Goal: Task Accomplishment & Management: Complete application form

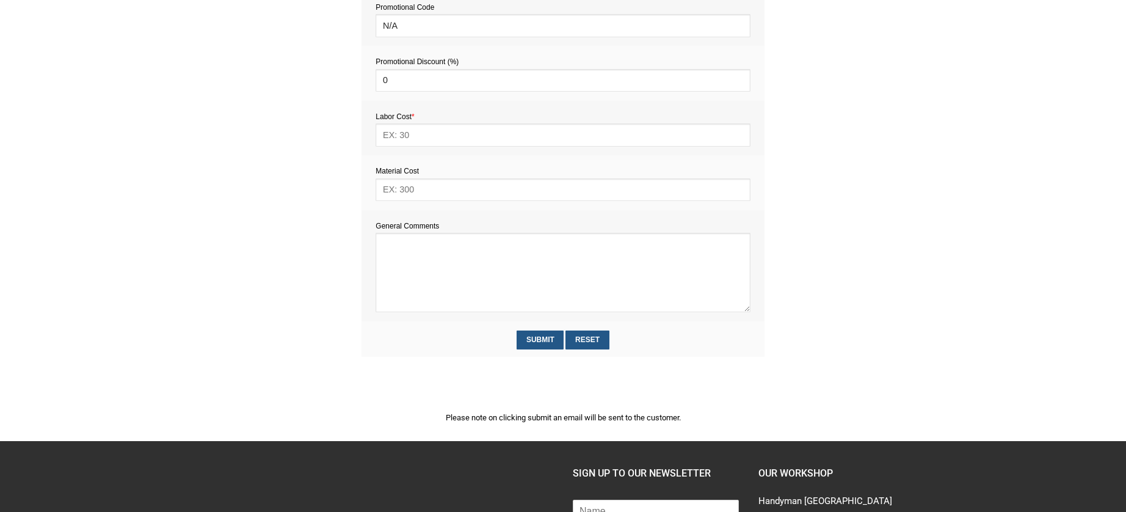
scroll to position [664, 0]
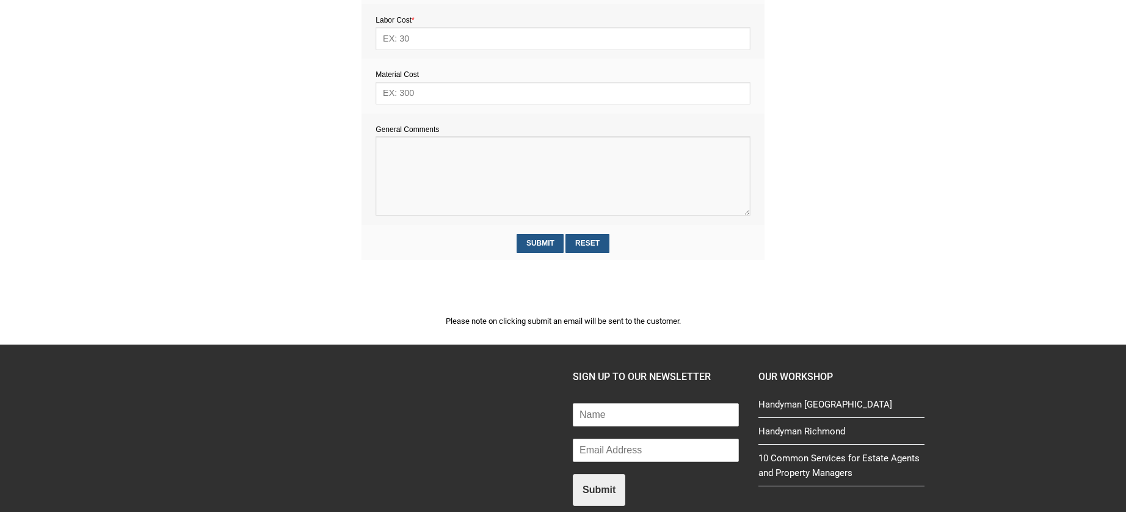
click at [402, 177] on textarea at bounding box center [563, 175] width 374 height 79
paste textarea "Plane a swollen door Fix some small holes in wall Attach a radiator to a wall"
click at [384, 147] on textarea at bounding box center [563, 175] width 374 height 79
click at [474, 161] on textarea at bounding box center [563, 175] width 374 height 79
click at [501, 170] on textarea at bounding box center [563, 175] width 374 height 79
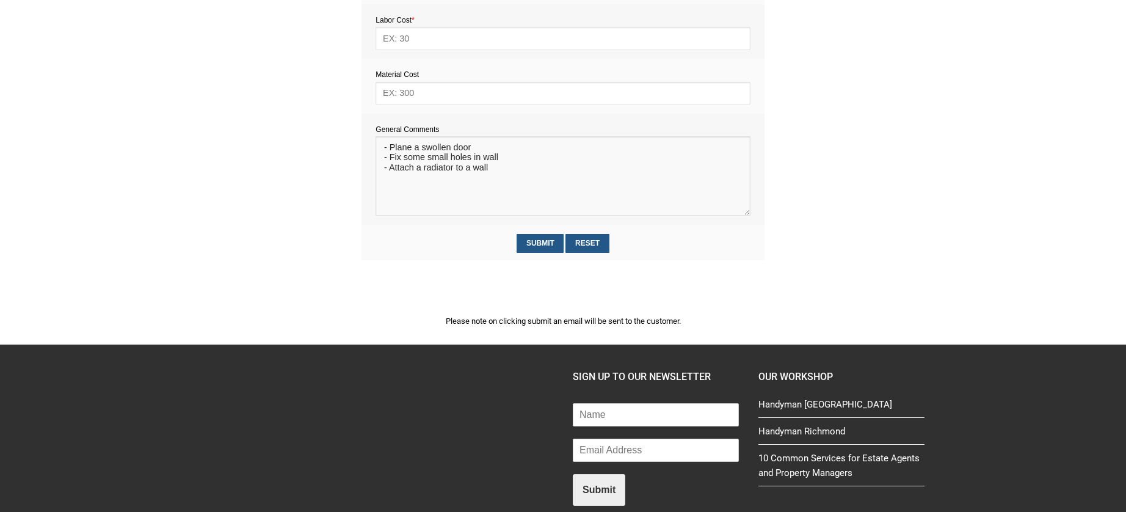
click at [529, 170] on textarea at bounding box center [563, 175] width 374 height 79
click at [475, 159] on textarea at bounding box center [563, 175] width 374 height 79
drag, startPoint x: 588, startPoint y: 162, endPoint x: 514, endPoint y: 160, distance: 73.9
click at [514, 160] on textarea at bounding box center [563, 175] width 374 height 79
click at [644, 162] on textarea at bounding box center [563, 175] width 374 height 79
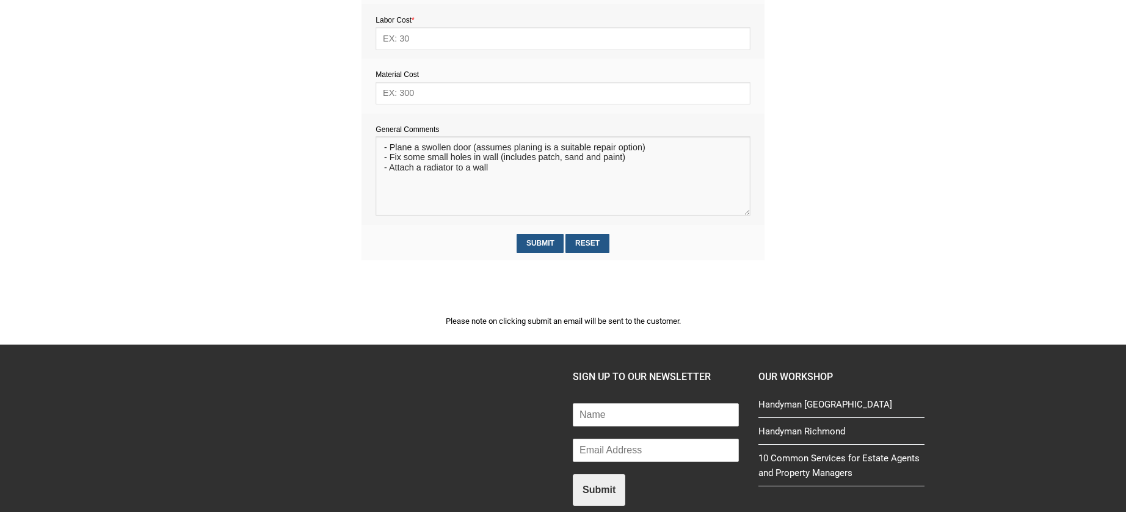
click at [496, 184] on textarea at bounding box center [563, 175] width 374 height 79
type textarea "- Plane a swollen door (assumes planing is a suitable repair option) - Fix some…"
click at [447, 95] on input "text" at bounding box center [563, 93] width 374 height 23
type input "70"
click at [430, 39] on input "text" at bounding box center [563, 38] width 374 height 23
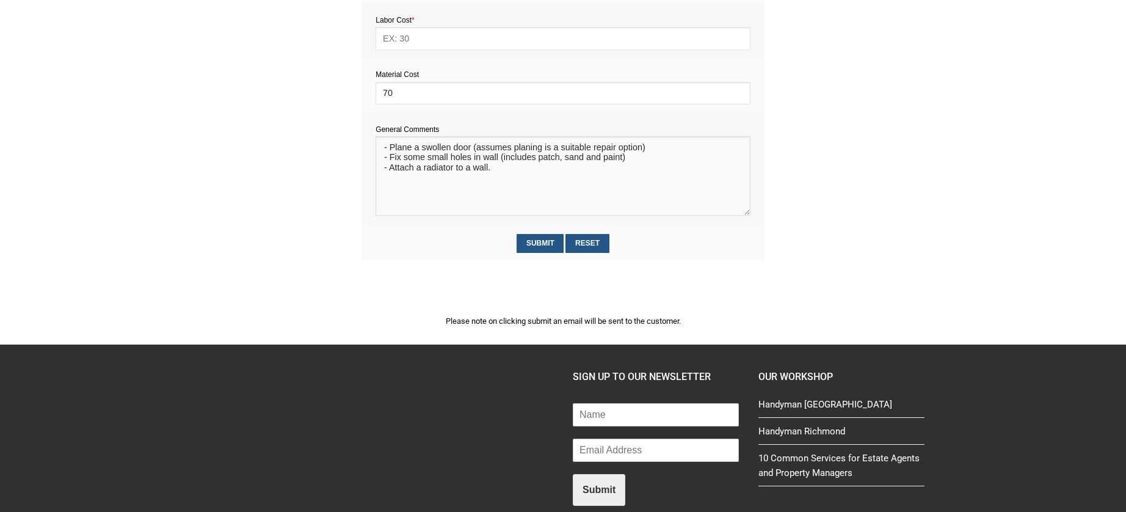
click at [574, 183] on textarea at bounding box center [563, 175] width 374 height 79
click at [405, 37] on input "text" at bounding box center [563, 38] width 374 height 23
type input "352"
click at [635, 170] on textarea at bounding box center [563, 175] width 374 height 79
click at [512, 188] on textarea at bounding box center [563, 175] width 374 height 79
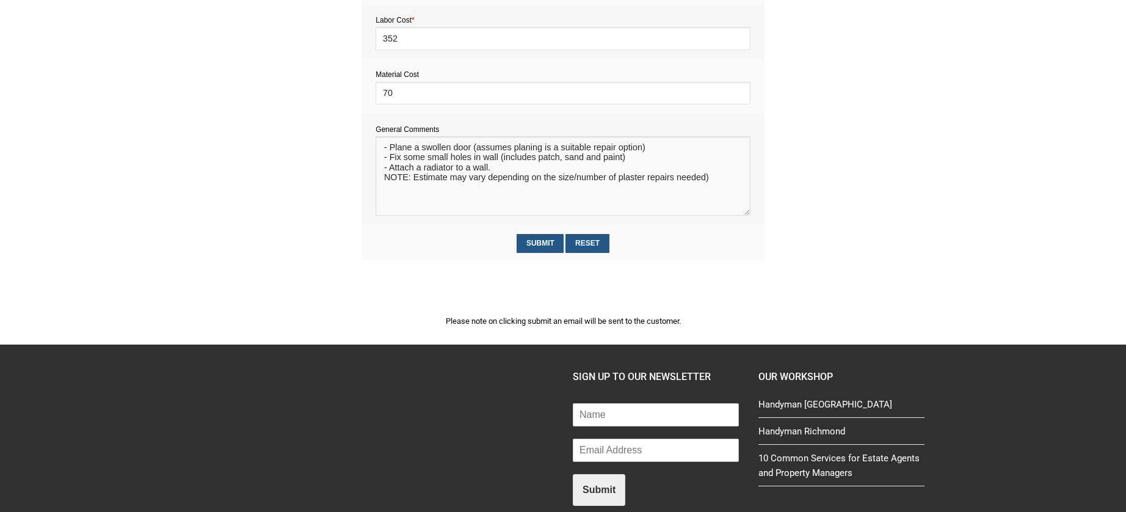
click at [713, 191] on textarea at bounding box center [563, 175] width 374 height 79
paste textarea "Estimate provision for a professional handyman (service call out and labour) to…"
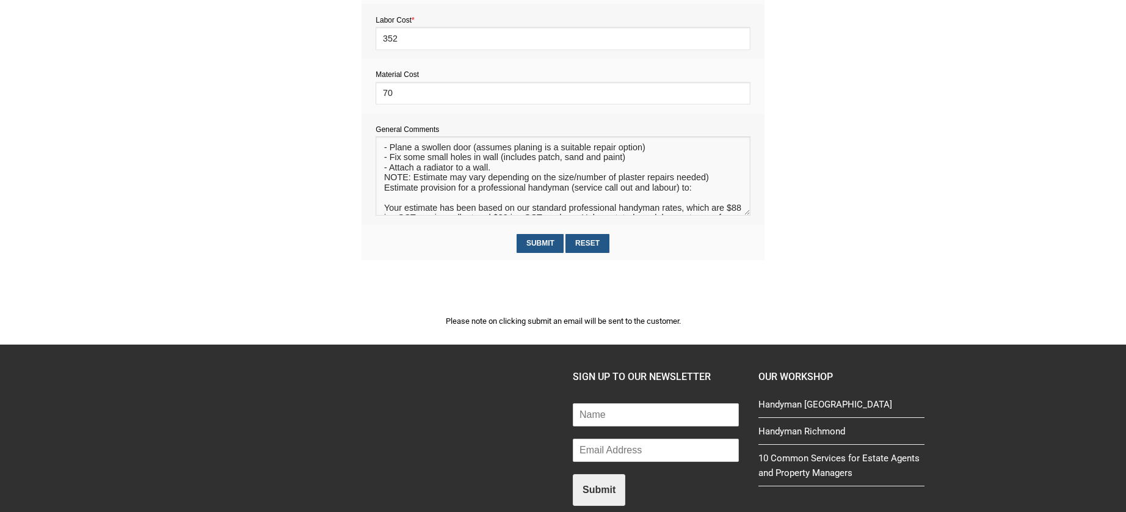
drag, startPoint x: 409, startPoint y: 205, endPoint x: 376, endPoint y: 204, distance: 33.0
click at [374, 204] on td "General Comments" at bounding box center [563, 169] width 403 height 111
click at [398, 213] on textarea at bounding box center [563, 175] width 374 height 79
drag, startPoint x: 398, startPoint y: 213, endPoint x: 376, endPoint y: 203, distance: 24.1
click at [376, 203] on textarea at bounding box center [563, 175] width 374 height 79
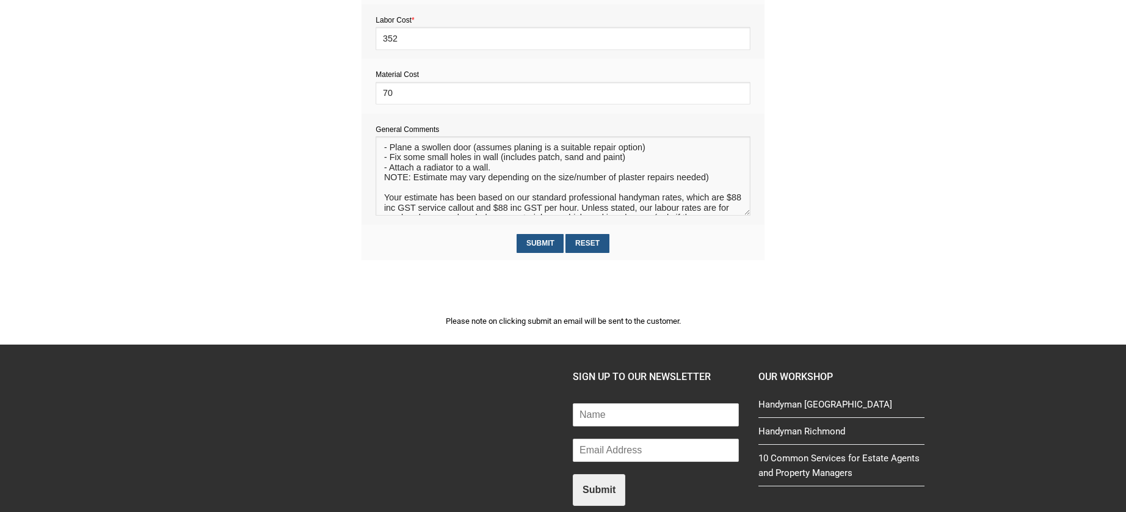
click at [401, 150] on textarea at bounding box center [563, 175] width 374 height 79
paste textarea "Estimate provision for a professional handyman (service call out and labour) to:"
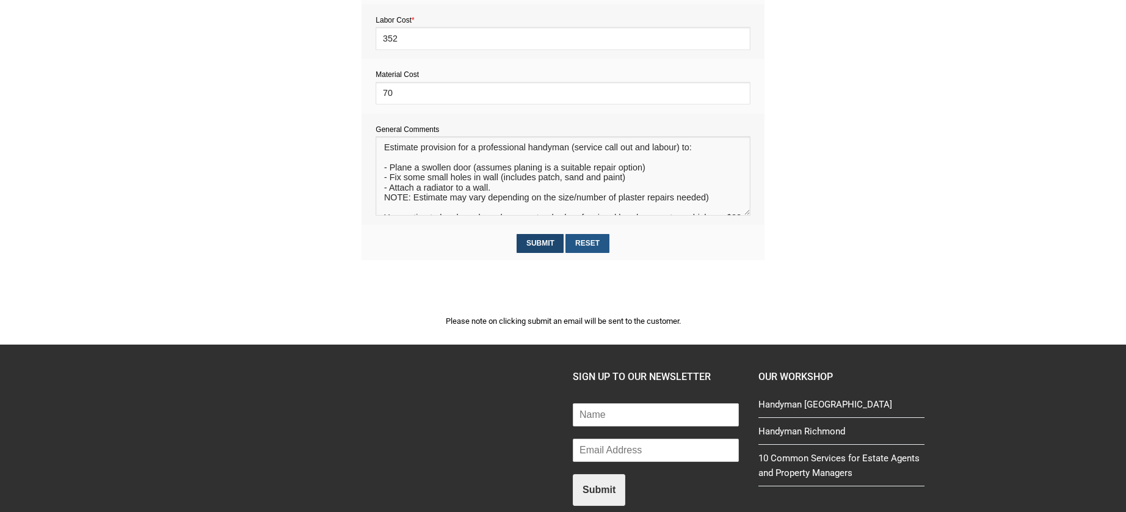
type textarea "Estimate provision for a professional handyman (service call out and labour) to…"
click at [538, 251] on input "Submit" at bounding box center [540, 243] width 47 height 19
